Goal: Use online tool/utility: Utilize a website feature to perform a specific function

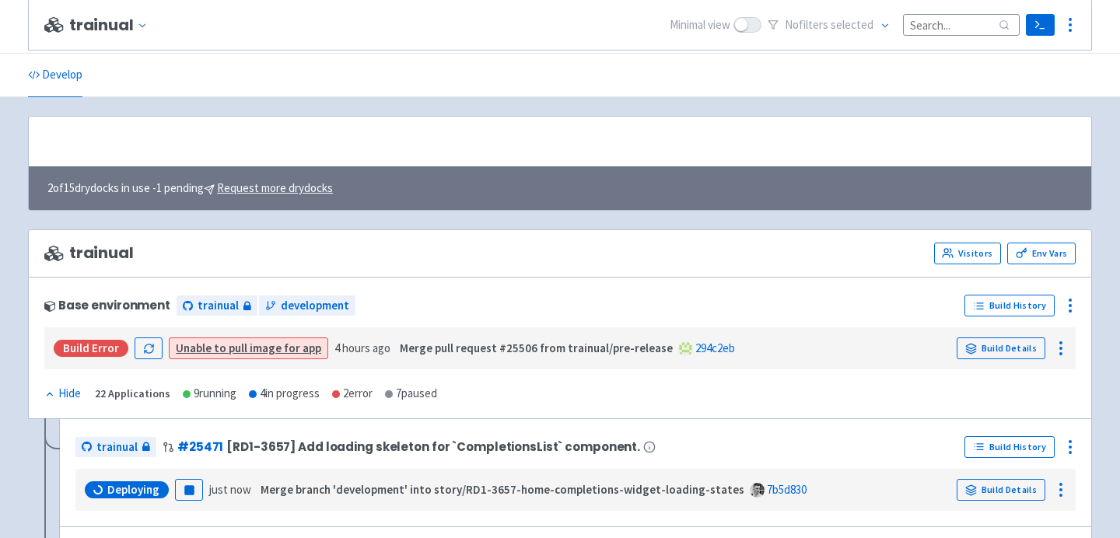
scroll to position [208, 0]
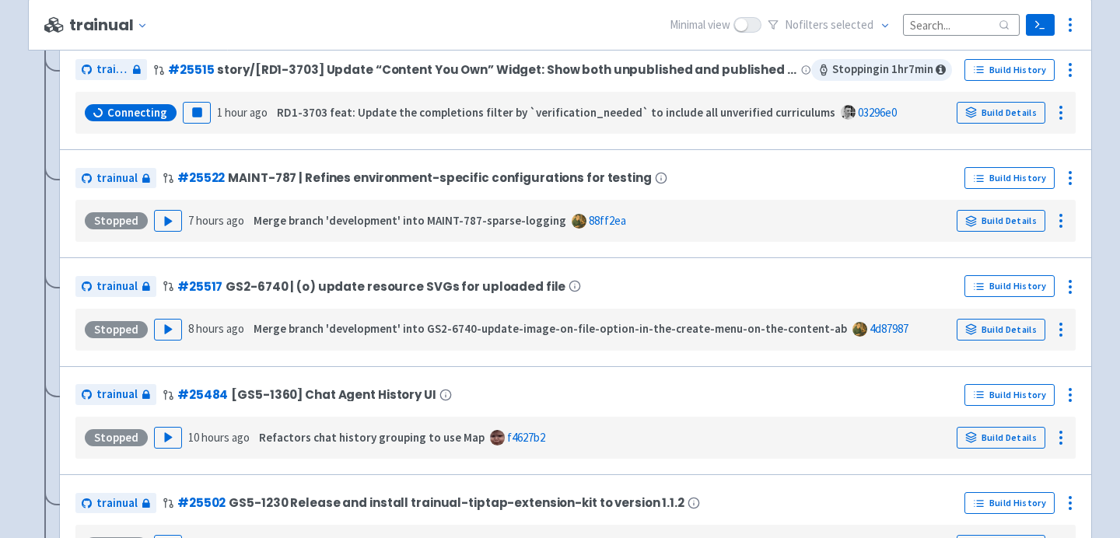
scroll to position [586, 0]
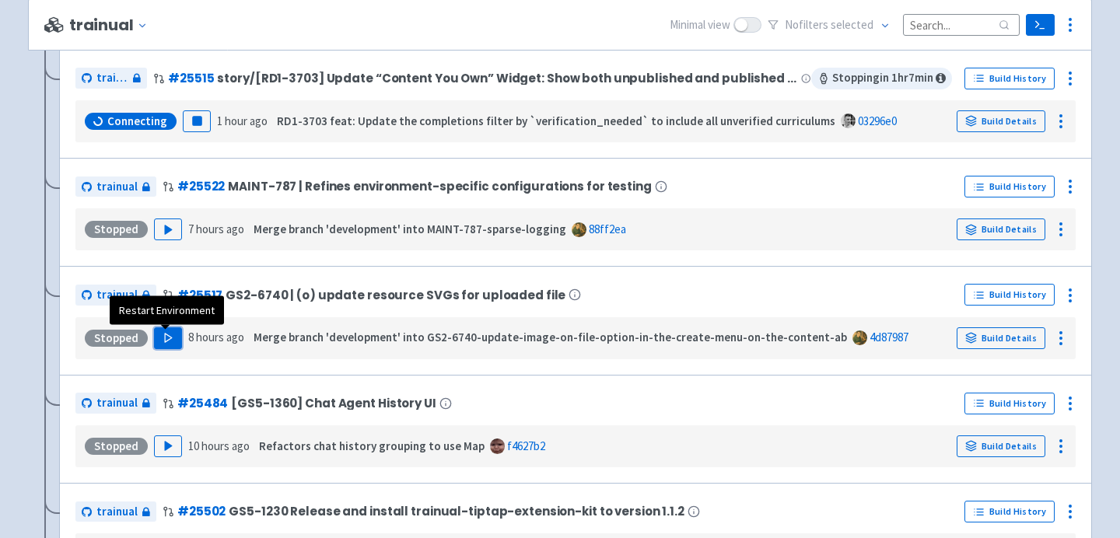
click at [166, 338] on polygon "button" at bounding box center [168, 338] width 7 height 9
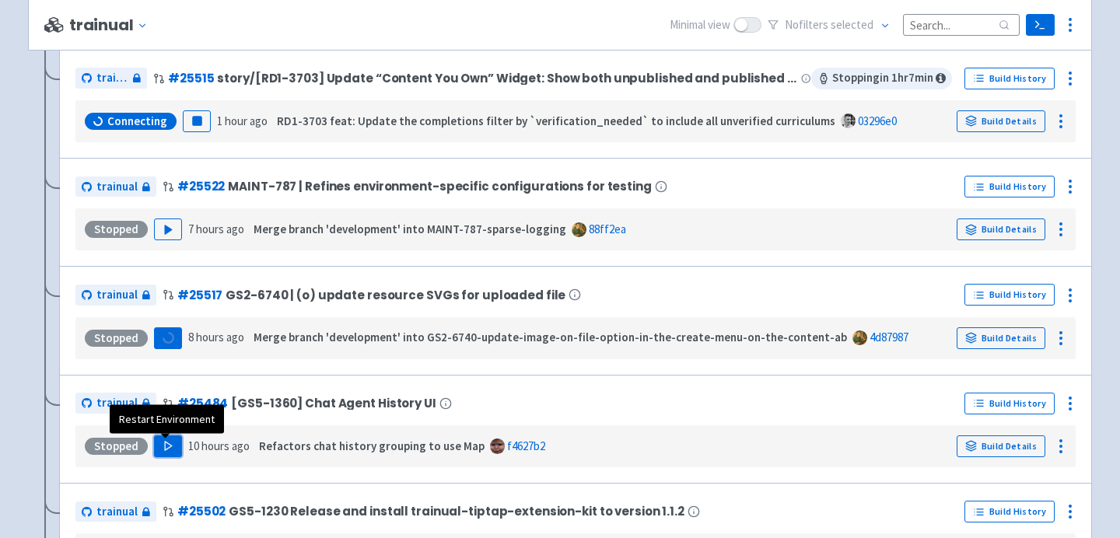
click at [169, 457] on button "Play" at bounding box center [168, 447] width 28 height 22
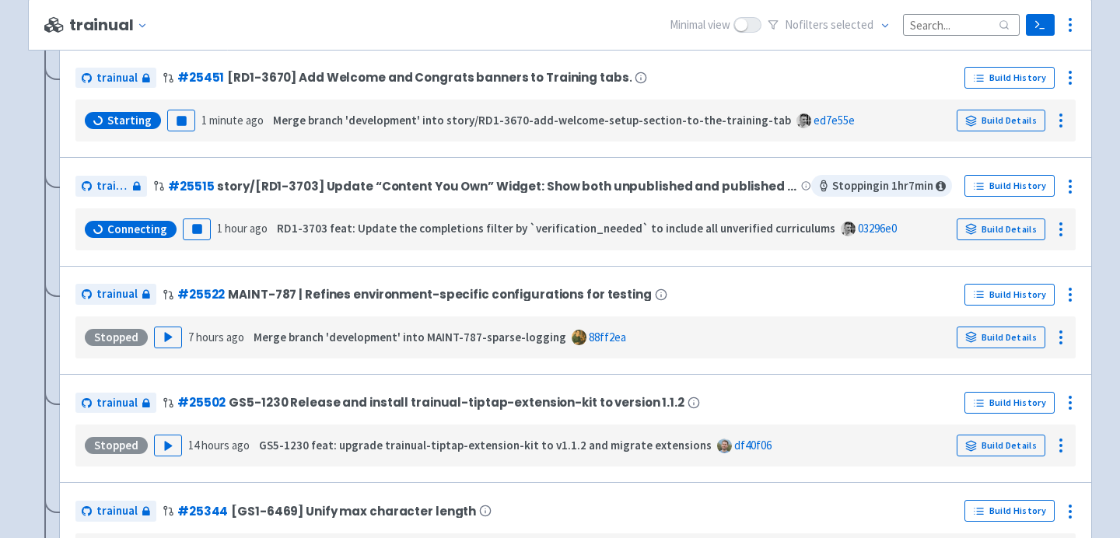
scroll to position [703, 0]
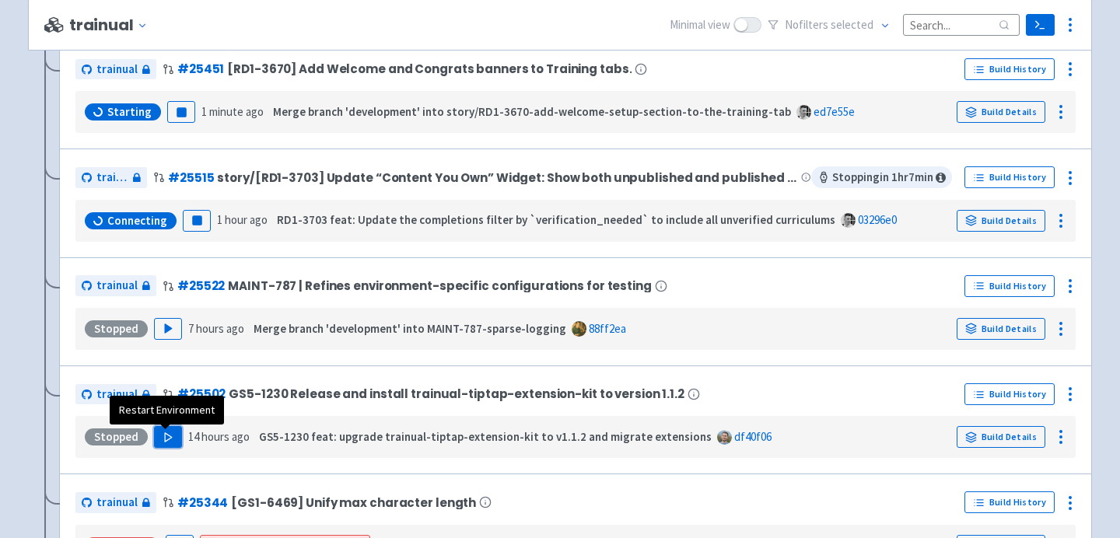
click at [165, 436] on polygon "button" at bounding box center [168, 437] width 7 height 9
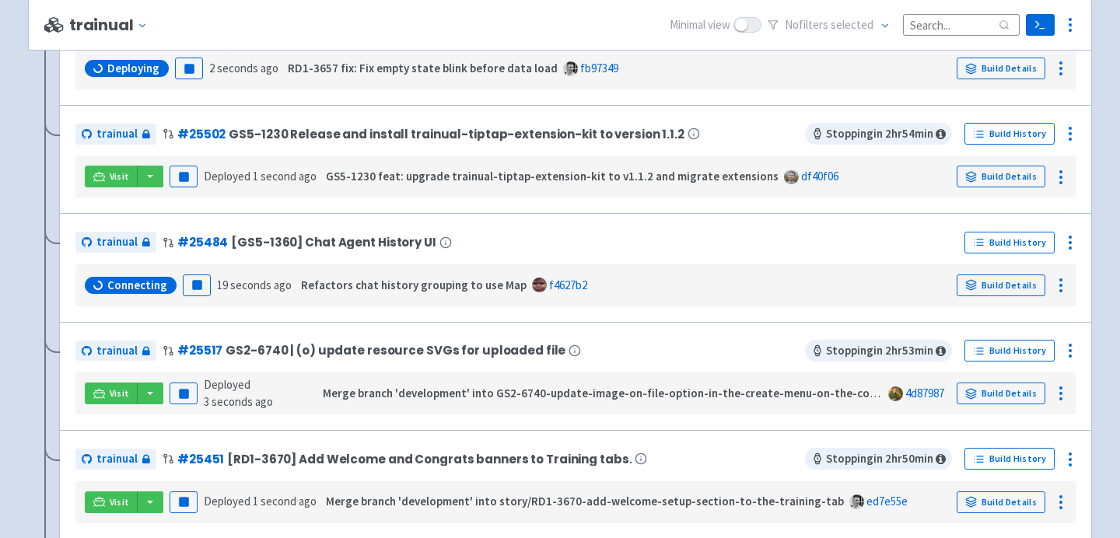
scroll to position [424, 0]
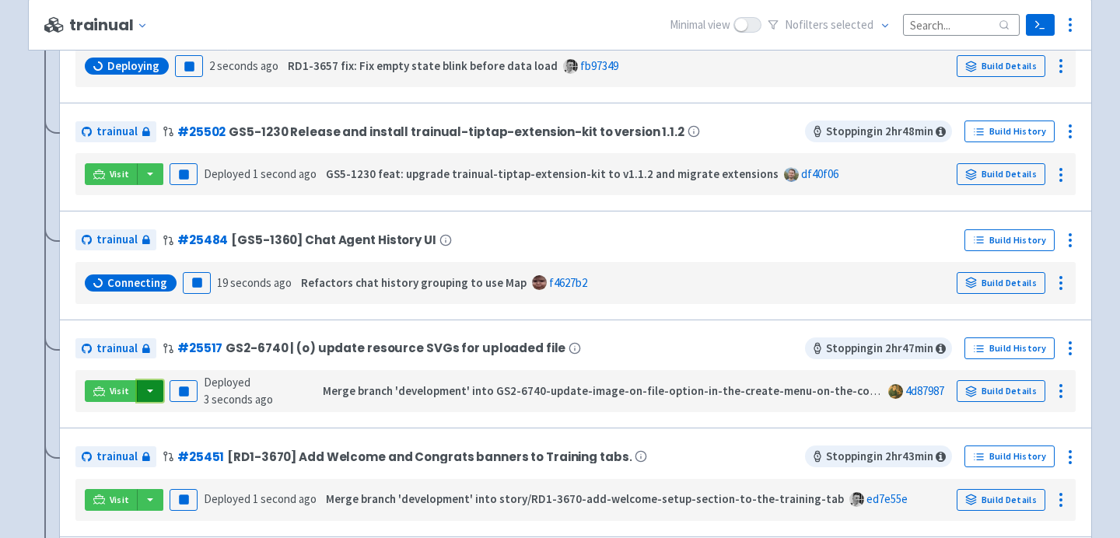
click at [149, 397] on button "button" at bounding box center [150, 391] width 26 height 22
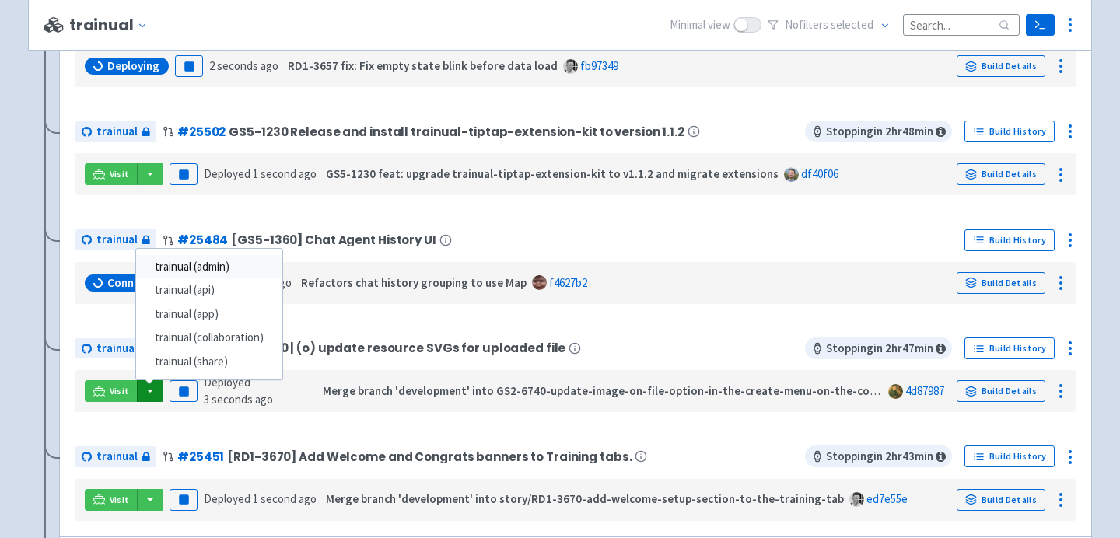
click at [219, 261] on link "trainual (admin)" at bounding box center [209, 267] width 146 height 24
